Goal: Navigation & Orientation: Find specific page/section

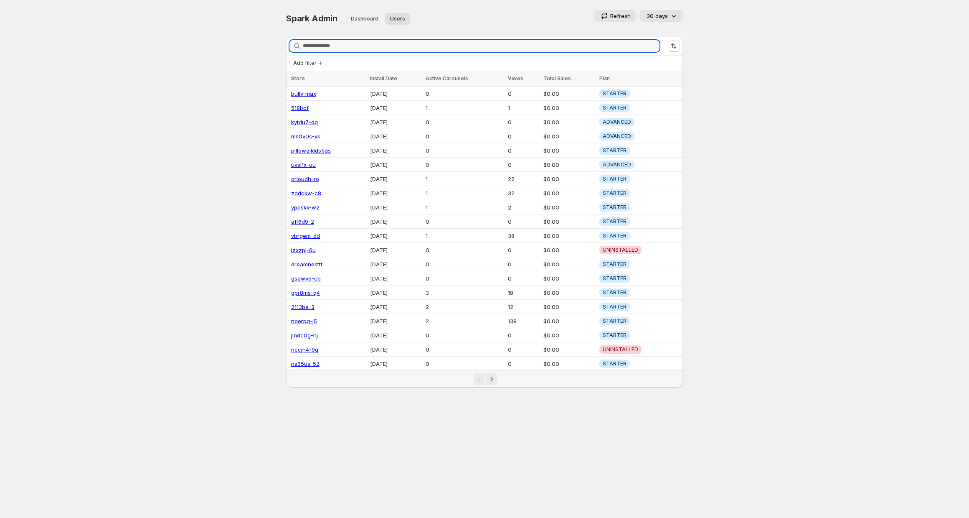
click at [746, 99] on body "Home Feeds Videos Subscription Settings Spark Admin. This page is ready Spark A…" at bounding box center [484, 259] width 969 height 518
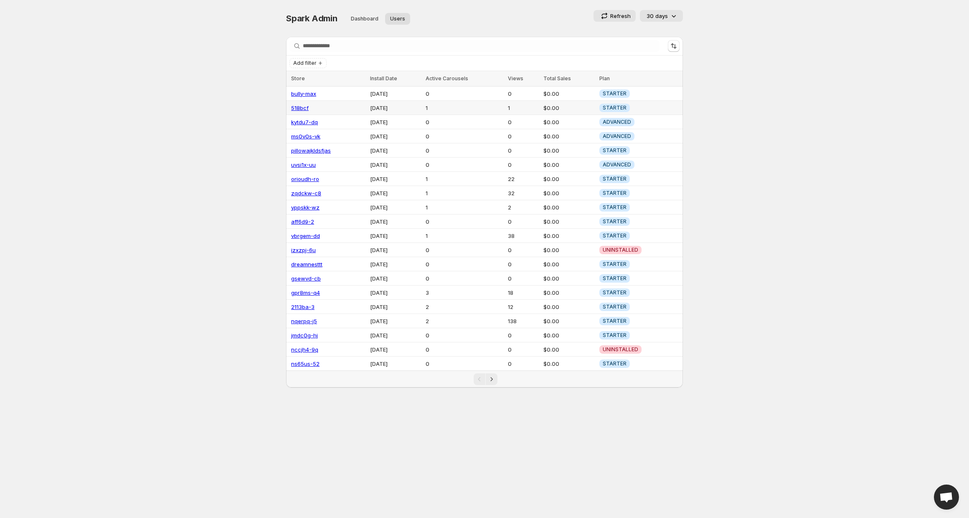
click at [299, 107] on link "518bcf" at bounding box center [300, 107] width 18 height 7
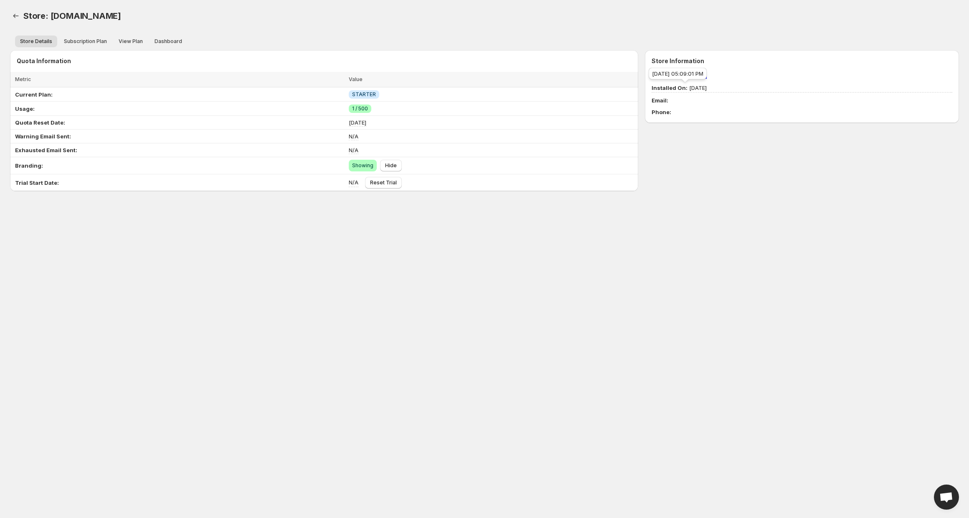
click at [696, 74] on div "[DATE] 05:09:01 PM" at bounding box center [677, 75] width 61 height 18
click at [729, 74] on span "ID: [DOMAIN_NAME]" at bounding box center [802, 76] width 301 height 8
click at [692, 76] on link "[DOMAIN_NAME]" at bounding box center [684, 76] width 46 height 7
click at [15, 17] on icon "Back" at bounding box center [16, 16] width 8 height 8
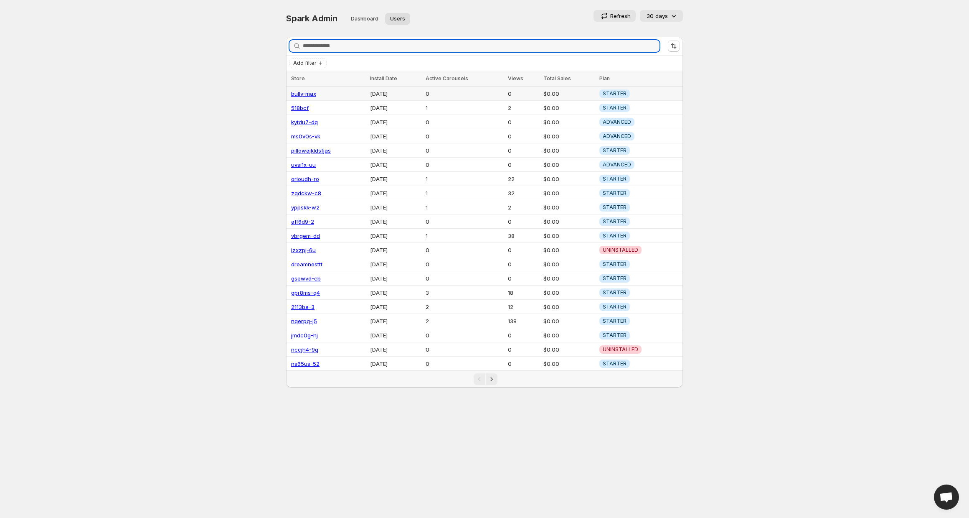
click at [305, 94] on link "bully-max" at bounding box center [303, 93] width 25 height 7
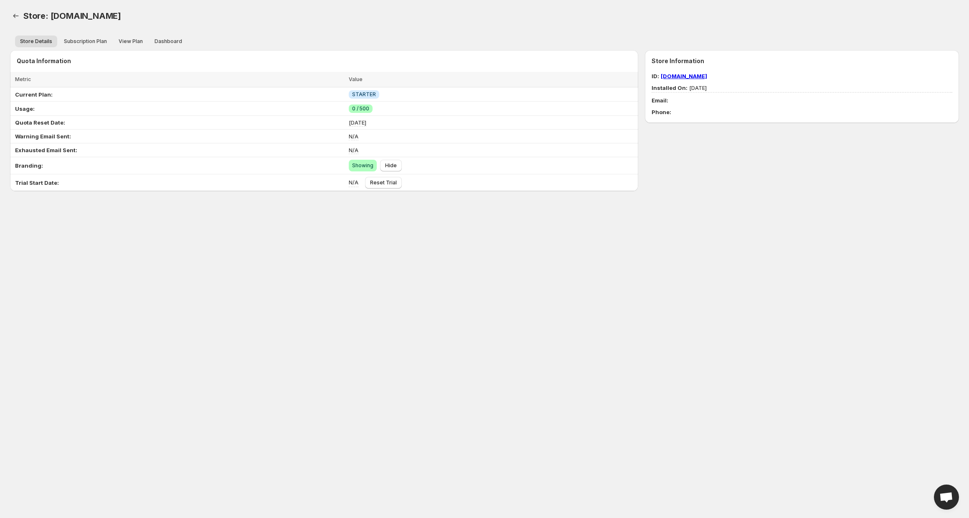
click at [678, 78] on link "[DOMAIN_NAME]" at bounding box center [684, 76] width 46 height 7
click at [590, 66] on div "Quota Information Loading items… Loading items… Metric Value Select all 5 Items…" at bounding box center [324, 120] width 628 height 141
click at [697, 76] on div "[DATE] 05:25:12 PM" at bounding box center [677, 75] width 61 height 18
click at [707, 76] on link "[DOMAIN_NAME]" at bounding box center [684, 76] width 46 height 7
click at [19, 14] on icon "Back" at bounding box center [16, 16] width 8 height 8
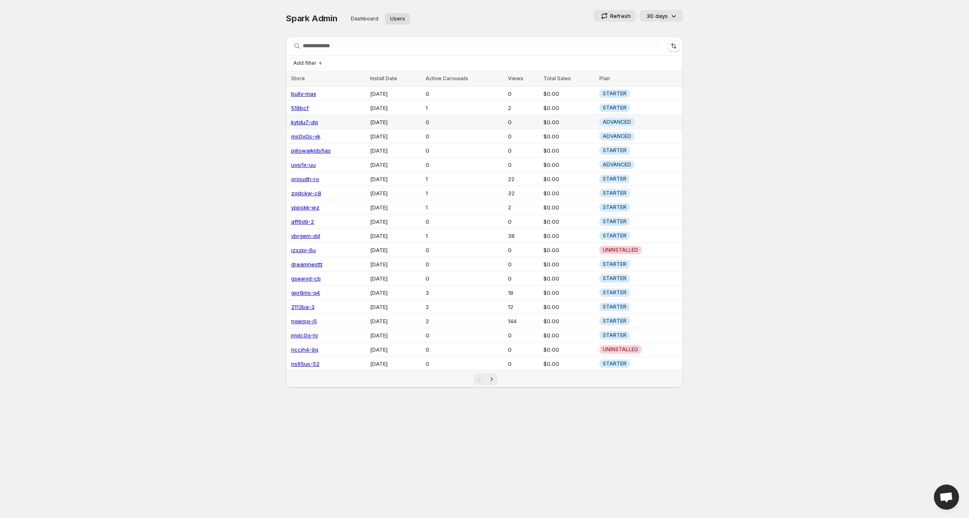
click at [311, 122] on link "kytdu7-dq" at bounding box center [304, 122] width 27 height 7
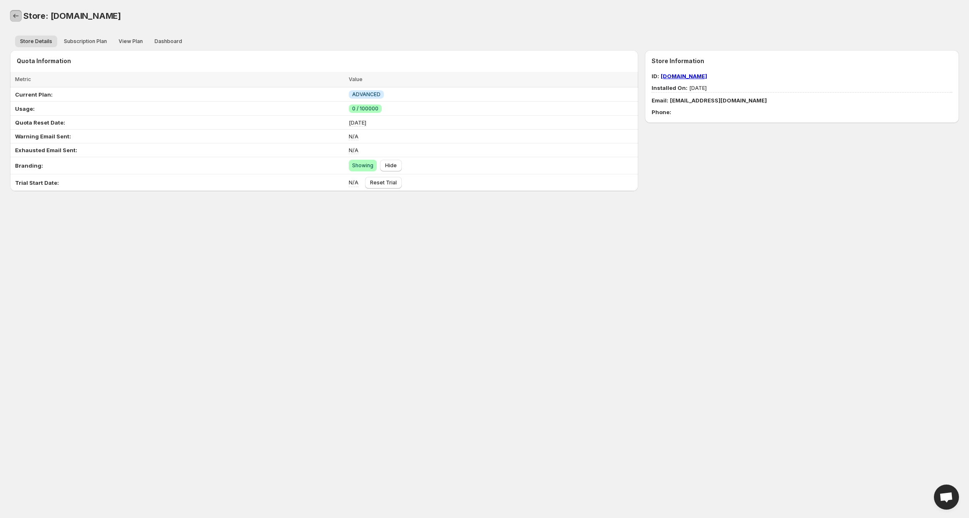
click at [12, 13] on icon "Back" at bounding box center [16, 16] width 8 height 8
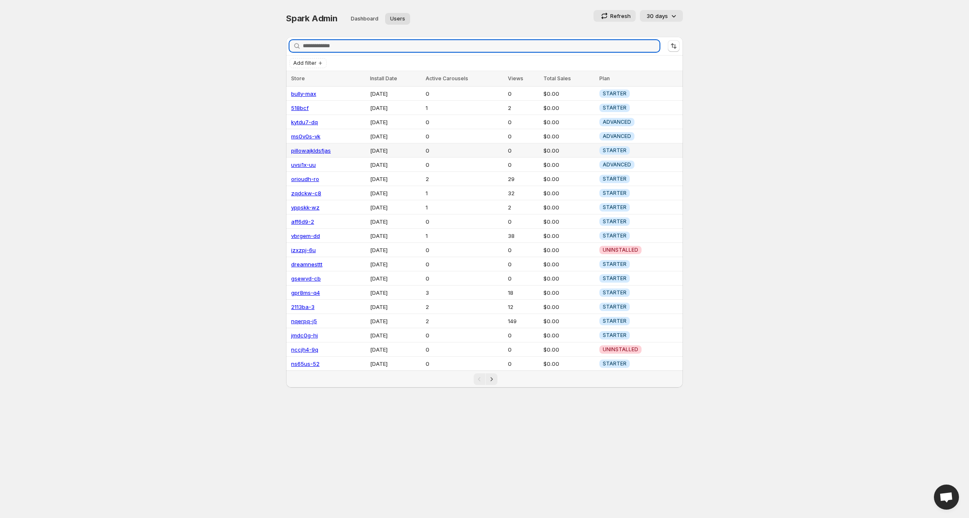
click at [309, 150] on link "pillowajkldsfjas" at bounding box center [311, 150] width 40 height 7
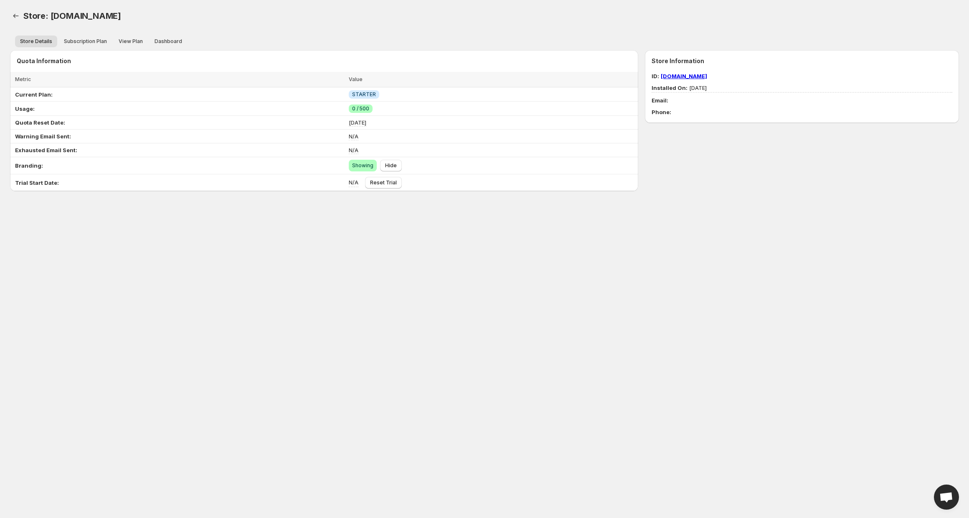
click at [768, 80] on span "ID: [DOMAIN_NAME]" at bounding box center [802, 76] width 301 height 8
copy link "[DOMAIN_NAME]"
click at [15, 14] on icon "Back" at bounding box center [16, 16] width 8 height 8
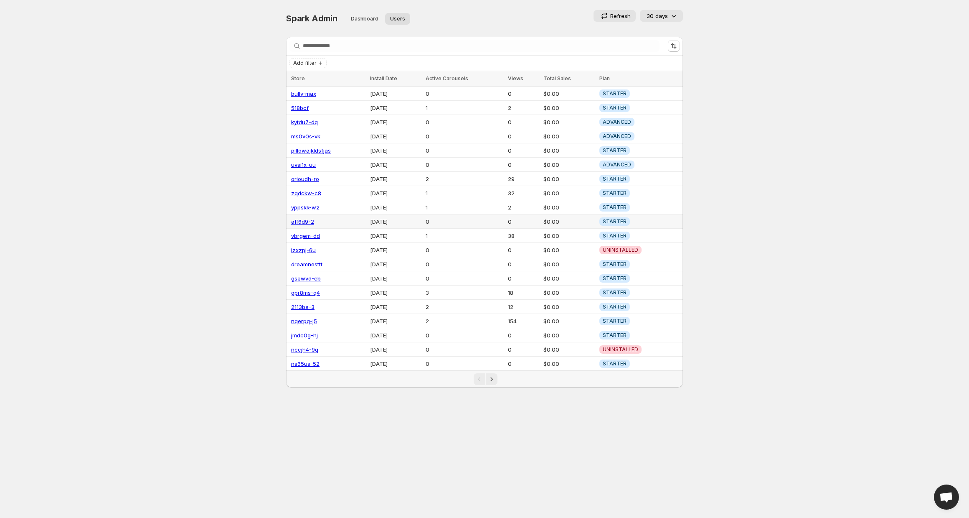
click at [302, 219] on link "aff6d9-2" at bounding box center [302, 221] width 23 height 7
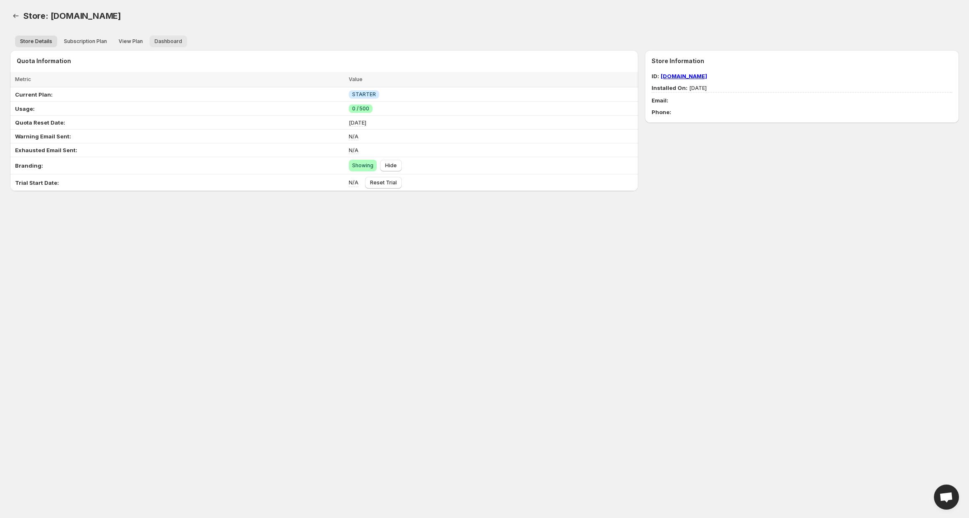
click at [169, 38] on span "Dashboard" at bounding box center [169, 41] width 28 height 7
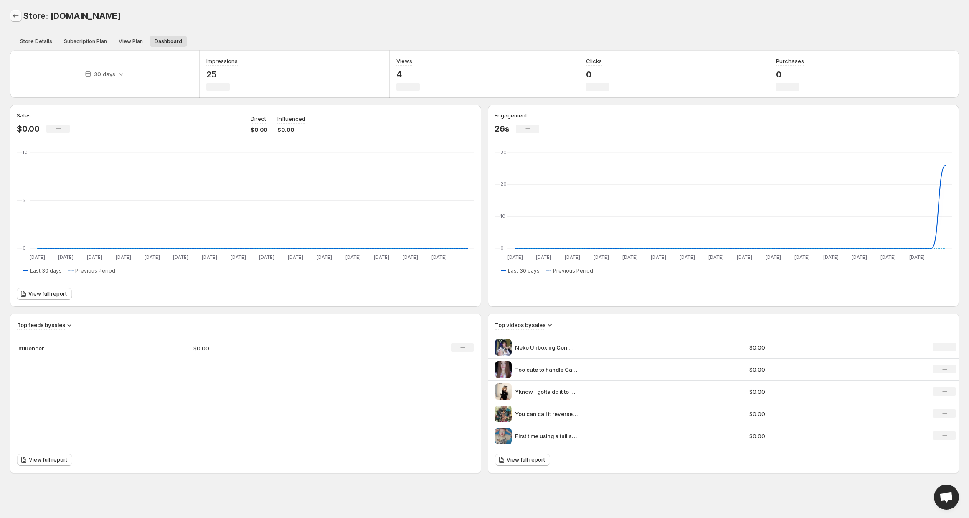
click at [17, 15] on icon "Back" at bounding box center [16, 16] width 8 height 8
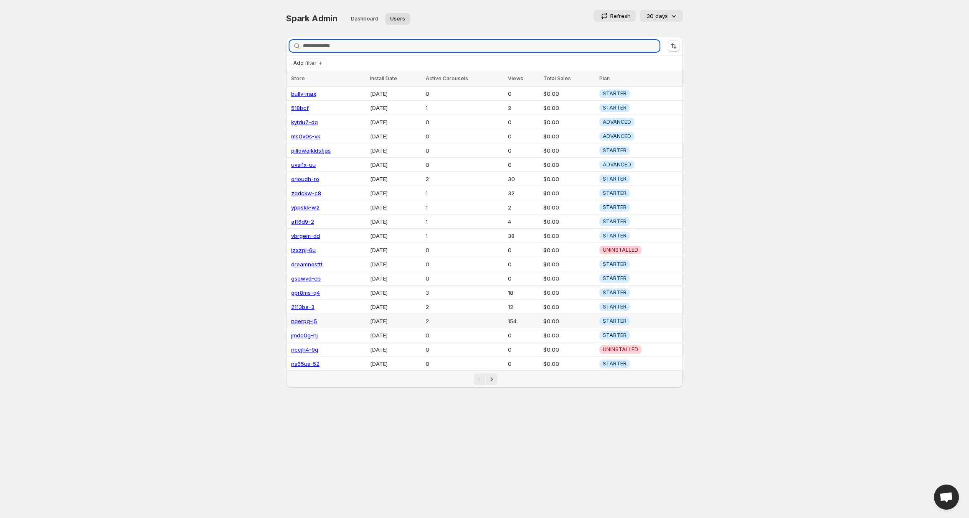
click at [306, 318] on link "nqerpq-j5" at bounding box center [304, 320] width 26 height 7
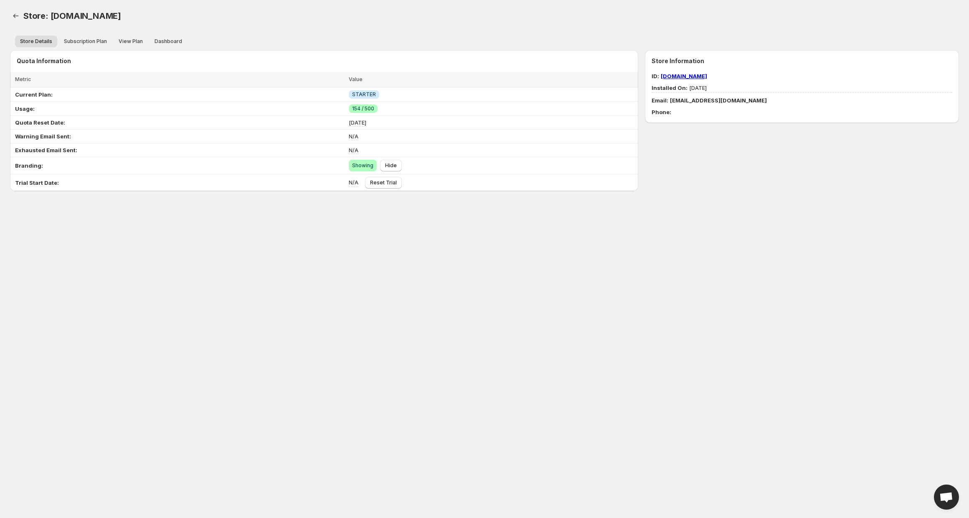
click at [693, 76] on link "[DOMAIN_NAME]" at bounding box center [684, 76] width 46 height 7
click at [13, 17] on icon "Back" at bounding box center [16, 16] width 8 height 8
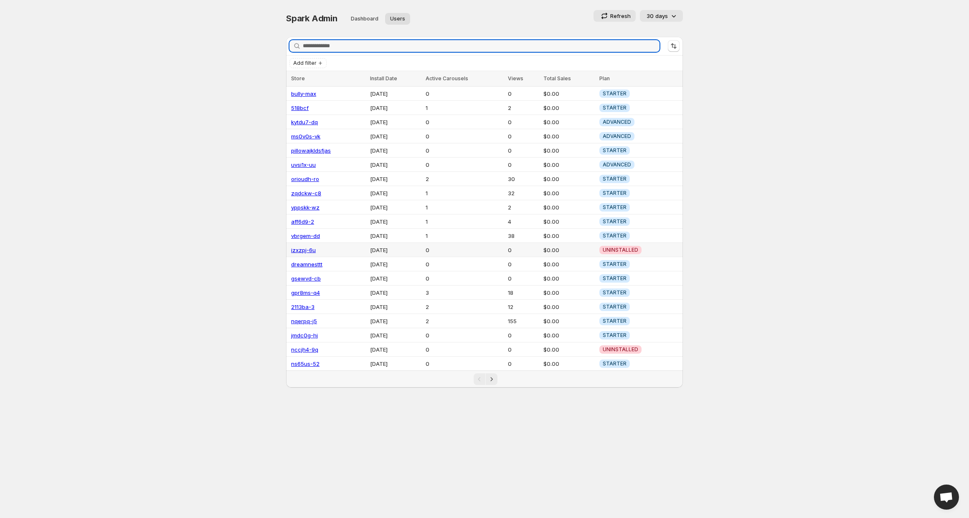
click at [307, 246] on link "izxzpj-6u" at bounding box center [303, 249] width 25 height 7
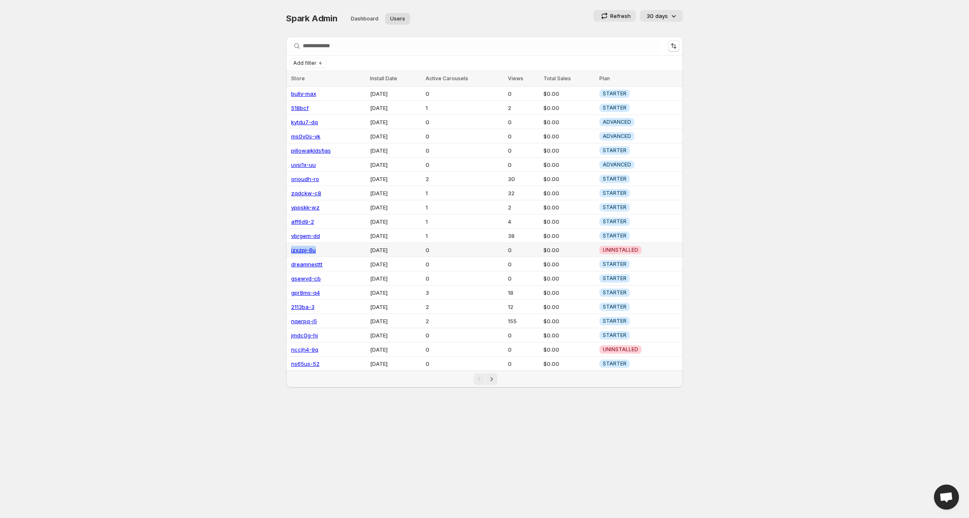
drag, startPoint x: 322, startPoint y: 249, endPoint x: 291, endPoint y: 246, distance: 31.4
click at [291, 246] on td "izxzpj-6u" at bounding box center [326, 250] width 81 height 14
copy link "izxzpj-6u"
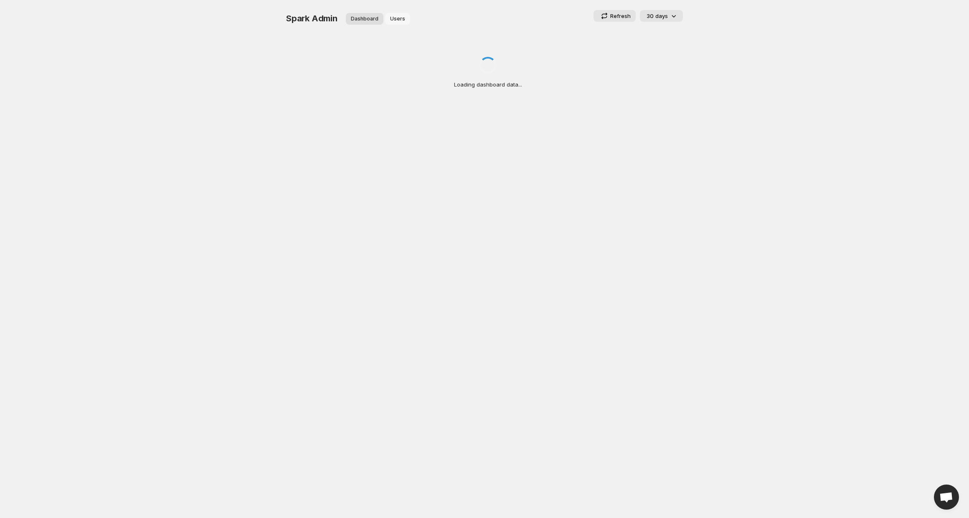
click at [397, 16] on span "Users" at bounding box center [397, 18] width 15 height 7
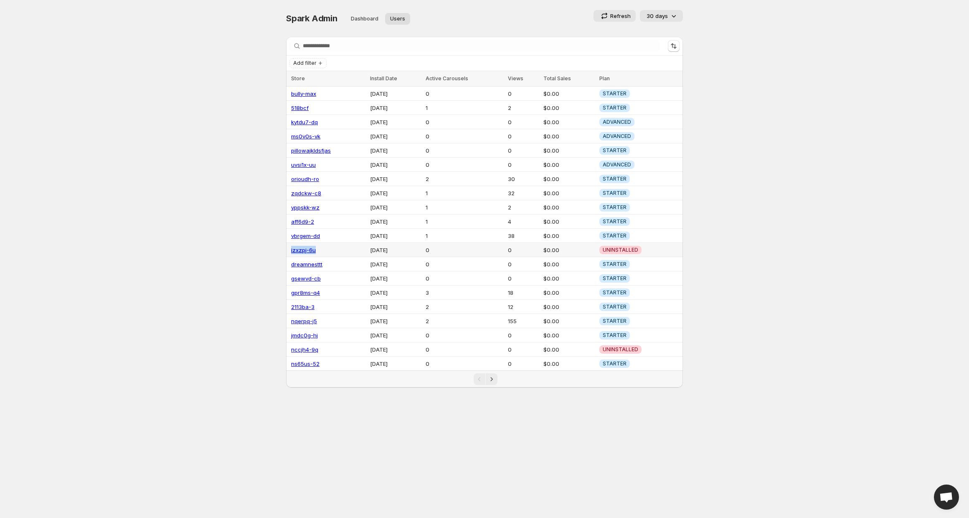
drag, startPoint x: 320, startPoint y: 246, endPoint x: 286, endPoint y: 248, distance: 34.3
click at [286, 248] on td "izxzpj-6u" at bounding box center [326, 250] width 81 height 14
copy link "izxzpj-6u"
